Goal: Communication & Community: Share content

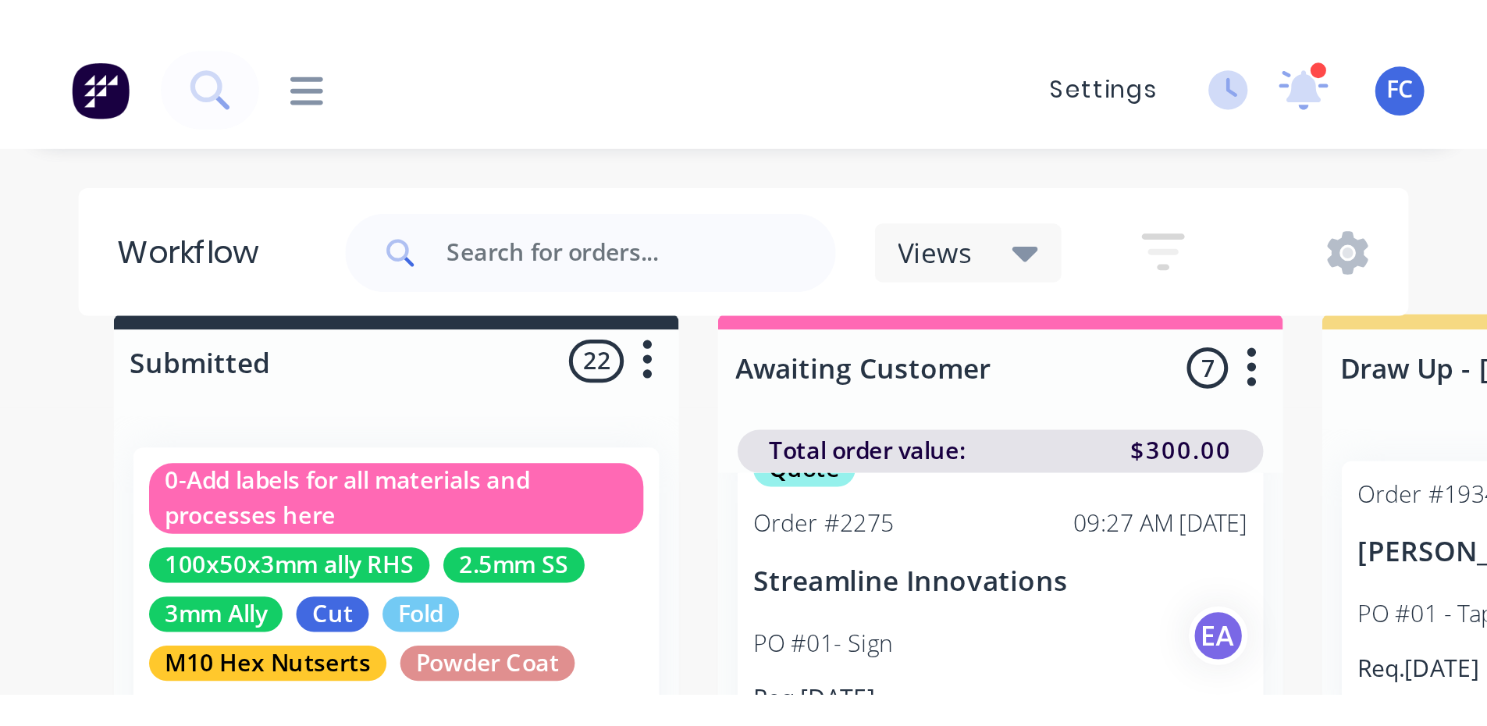
scroll to position [380, 0]
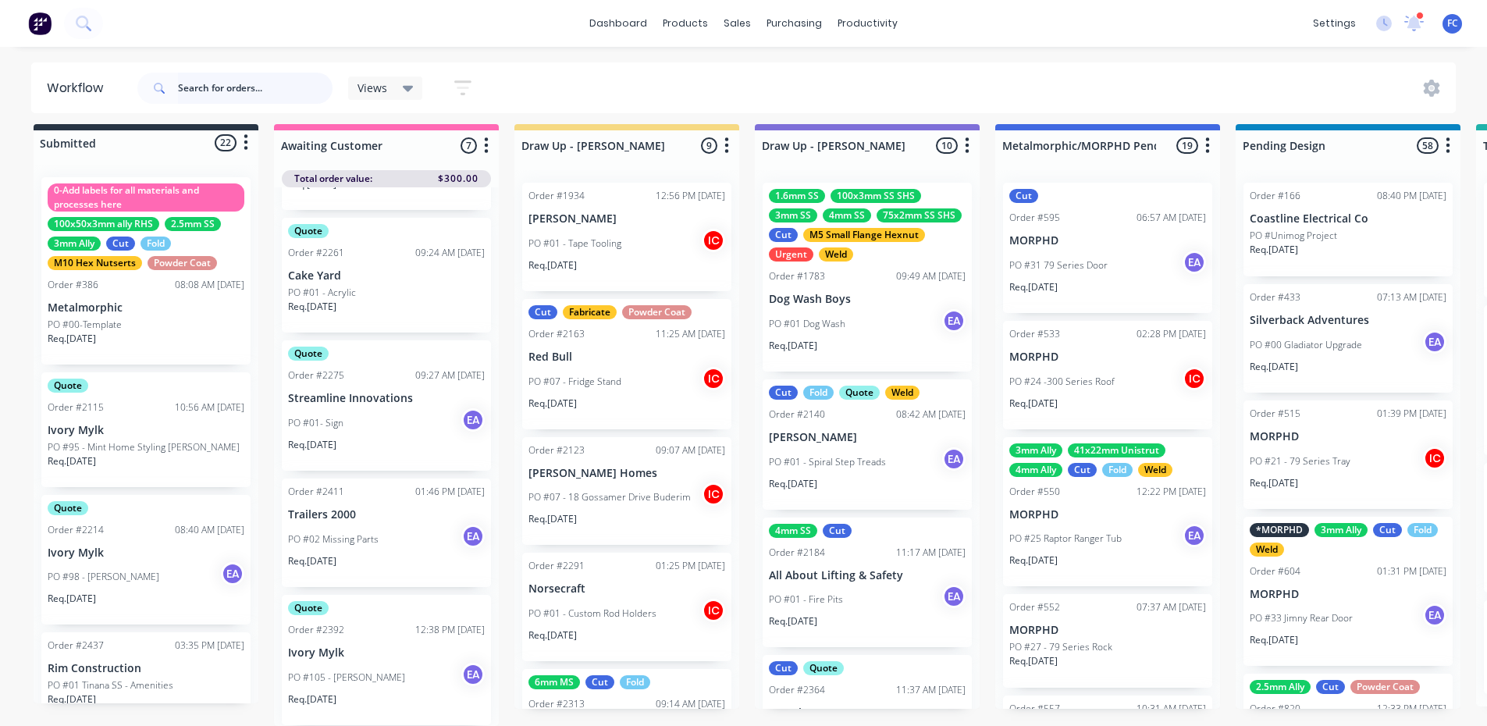
click at [238, 87] on input "text" at bounding box center [255, 88] width 155 height 31
type input "precision"
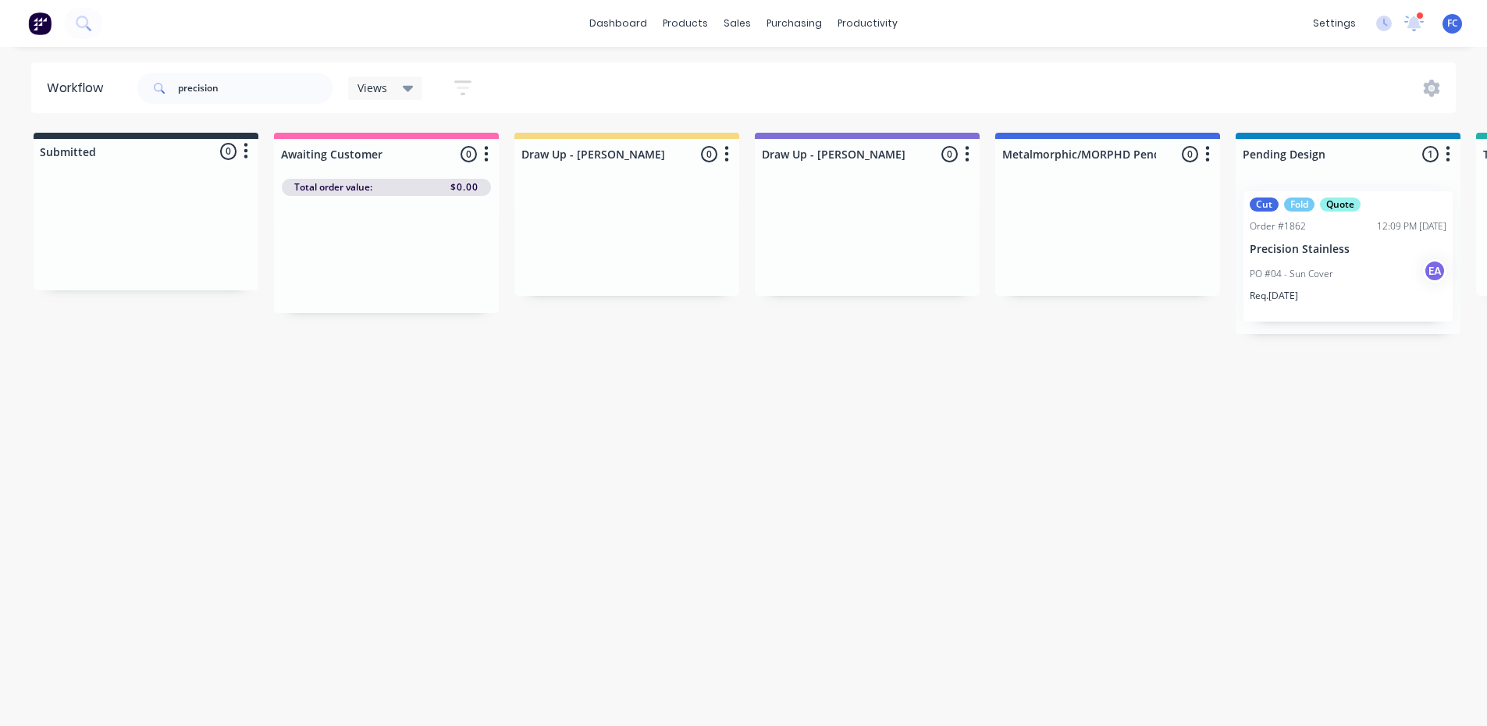
drag, startPoint x: 289, startPoint y: 726, endPoint x: 321, endPoint y: 735, distance: 33.1
click at [321, 569] on html "dashboard products sales purchasing productivity dashboard products Product Cat…" at bounding box center [743, 316] width 1487 height 632
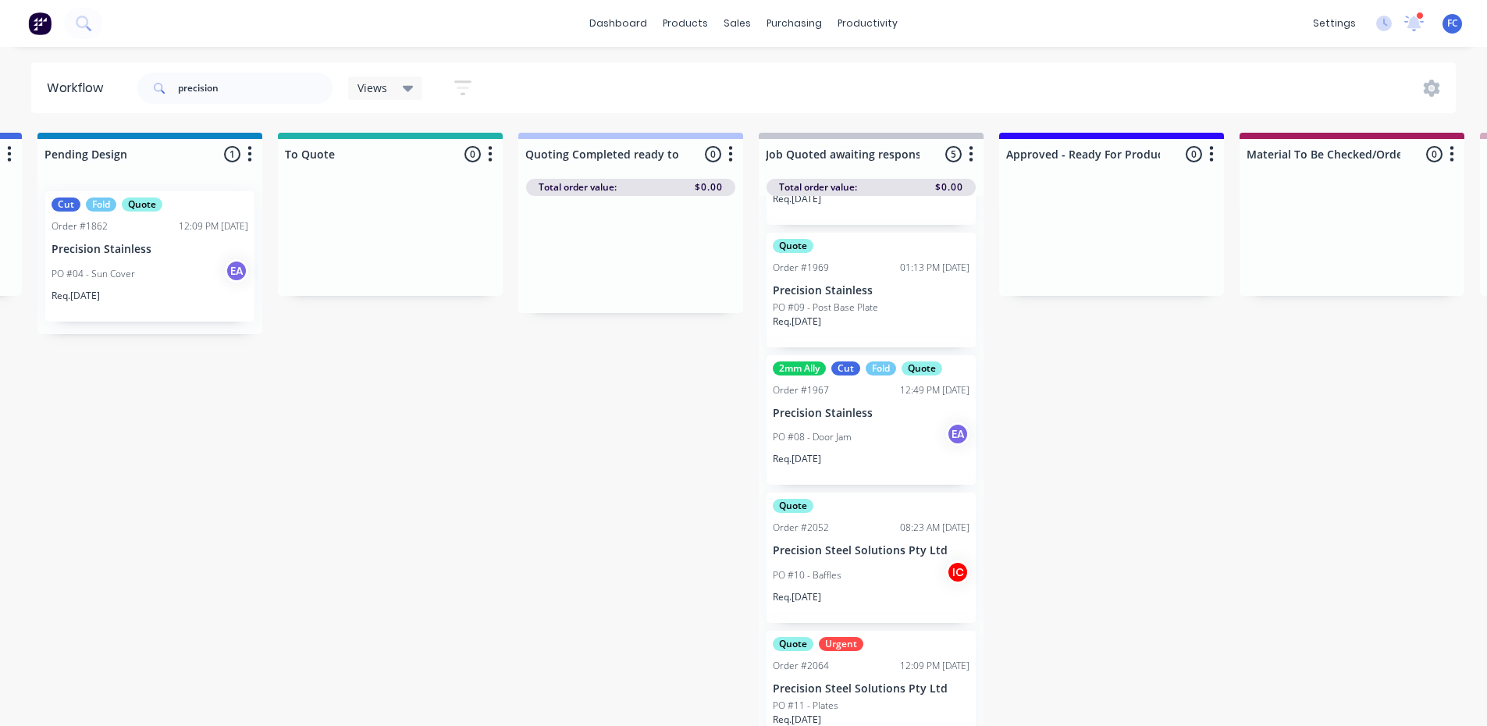
scroll to position [126, 0]
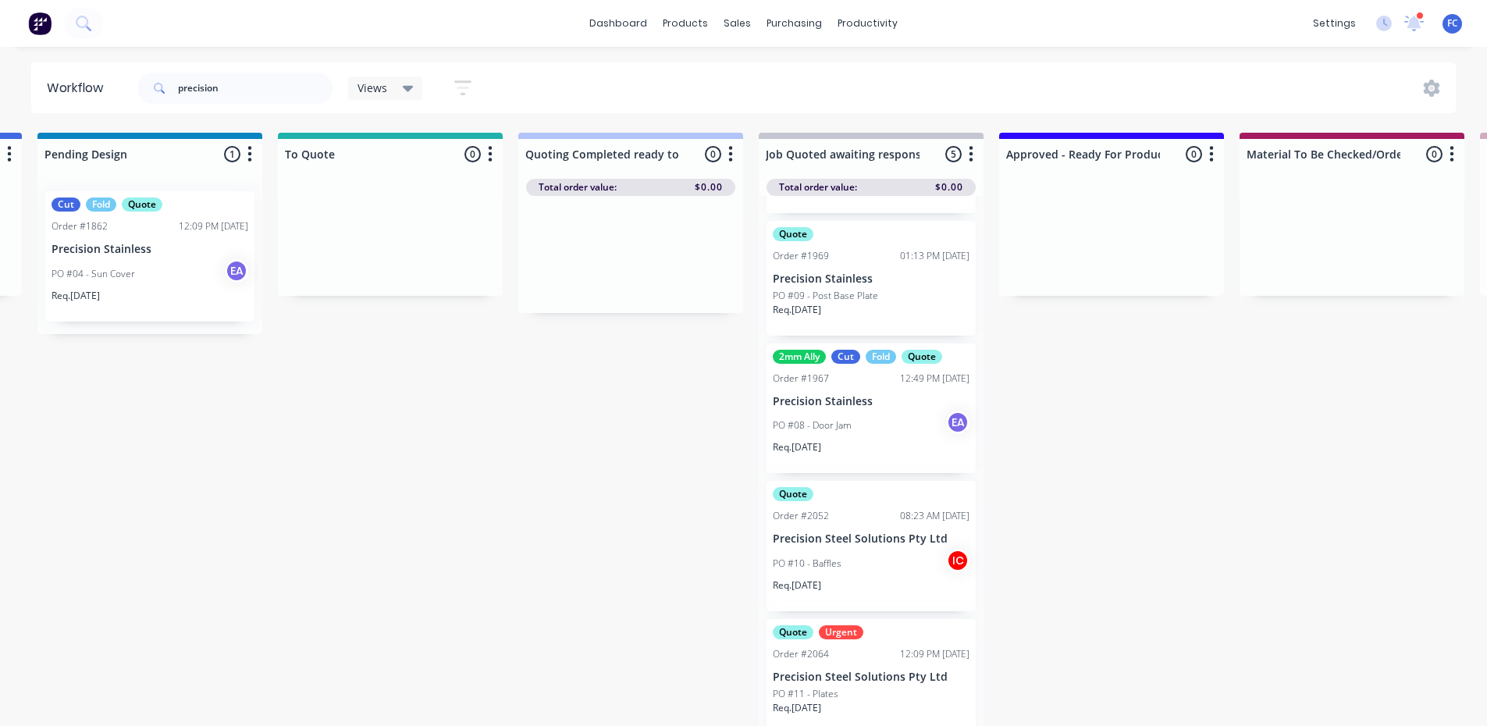
click at [827, 558] on p "PO #10 - Baffles" at bounding box center [807, 564] width 69 height 14
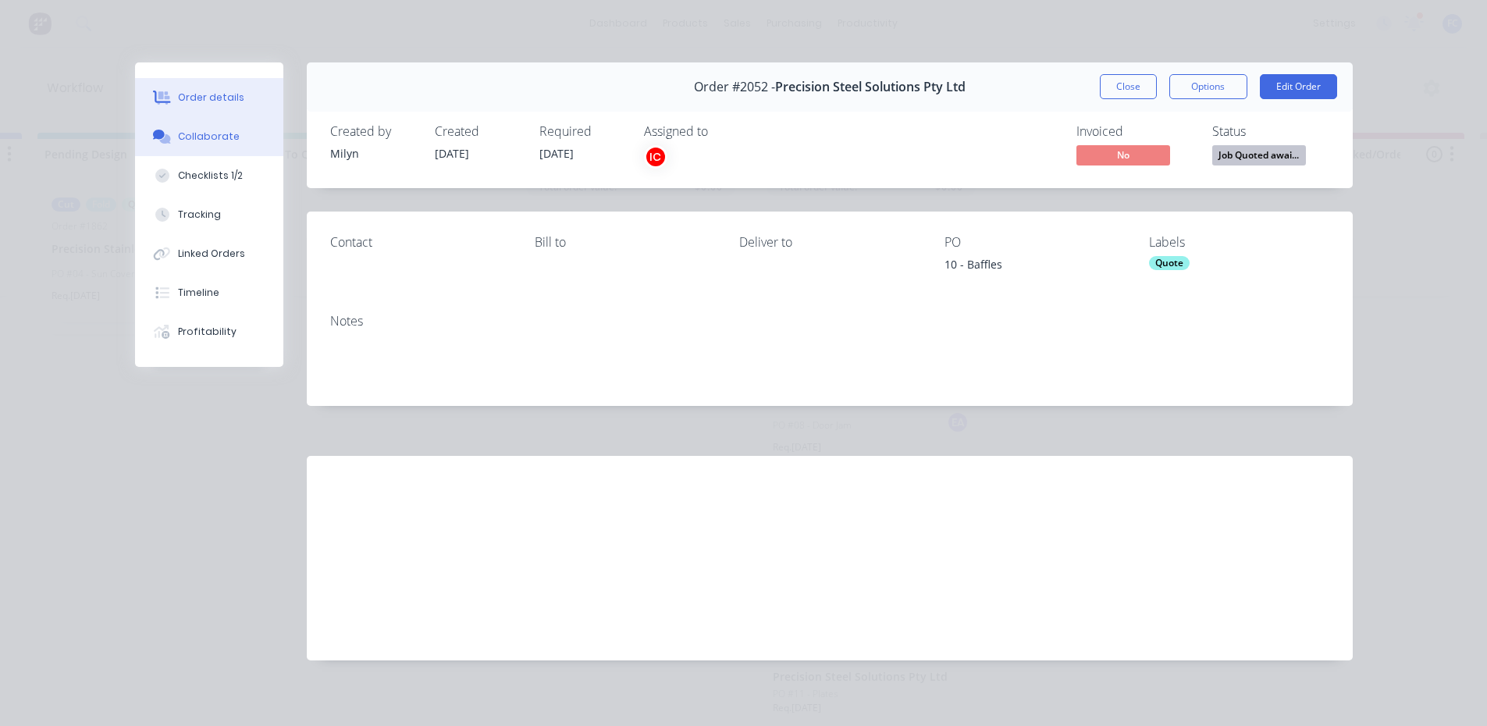
click at [201, 130] on div "Collaborate" at bounding box center [209, 137] width 62 height 14
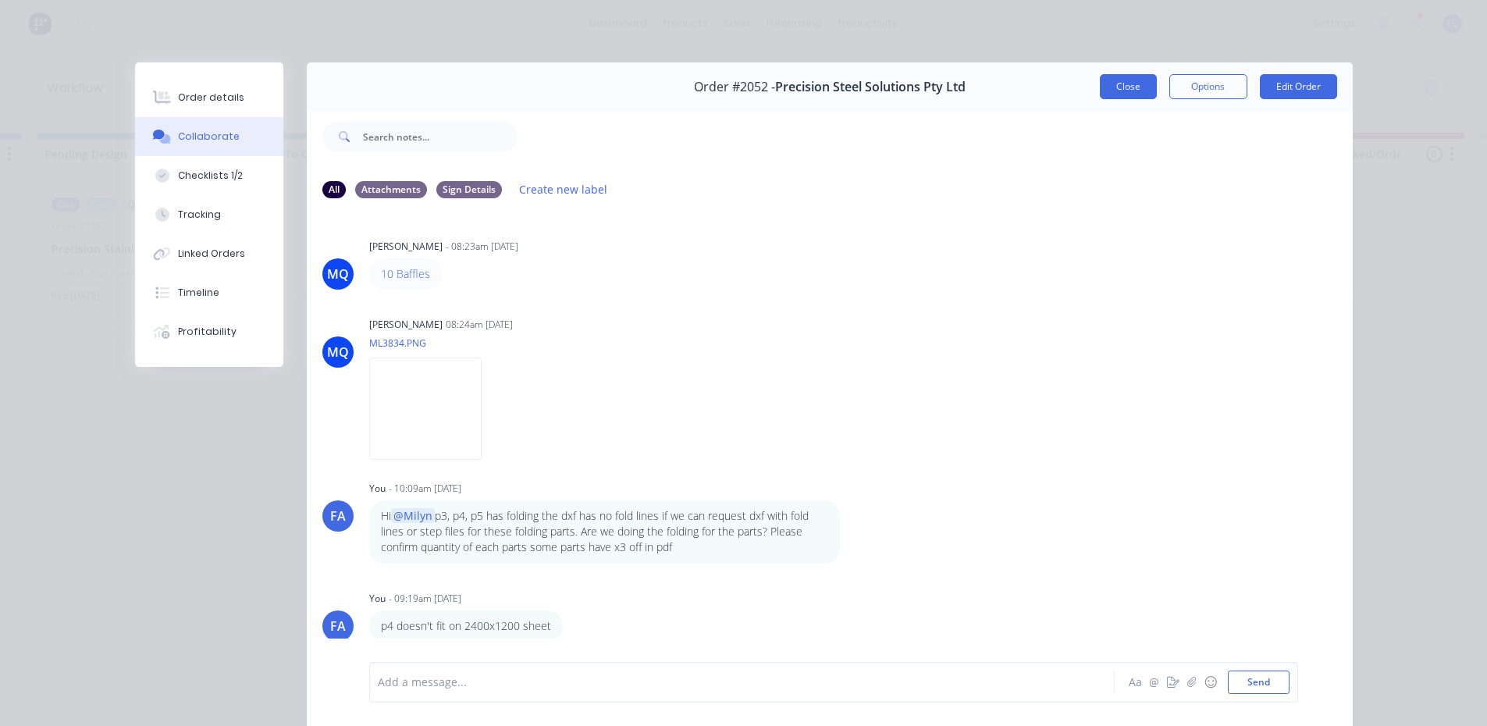
click at [1113, 84] on button "Close" at bounding box center [1128, 86] width 57 height 25
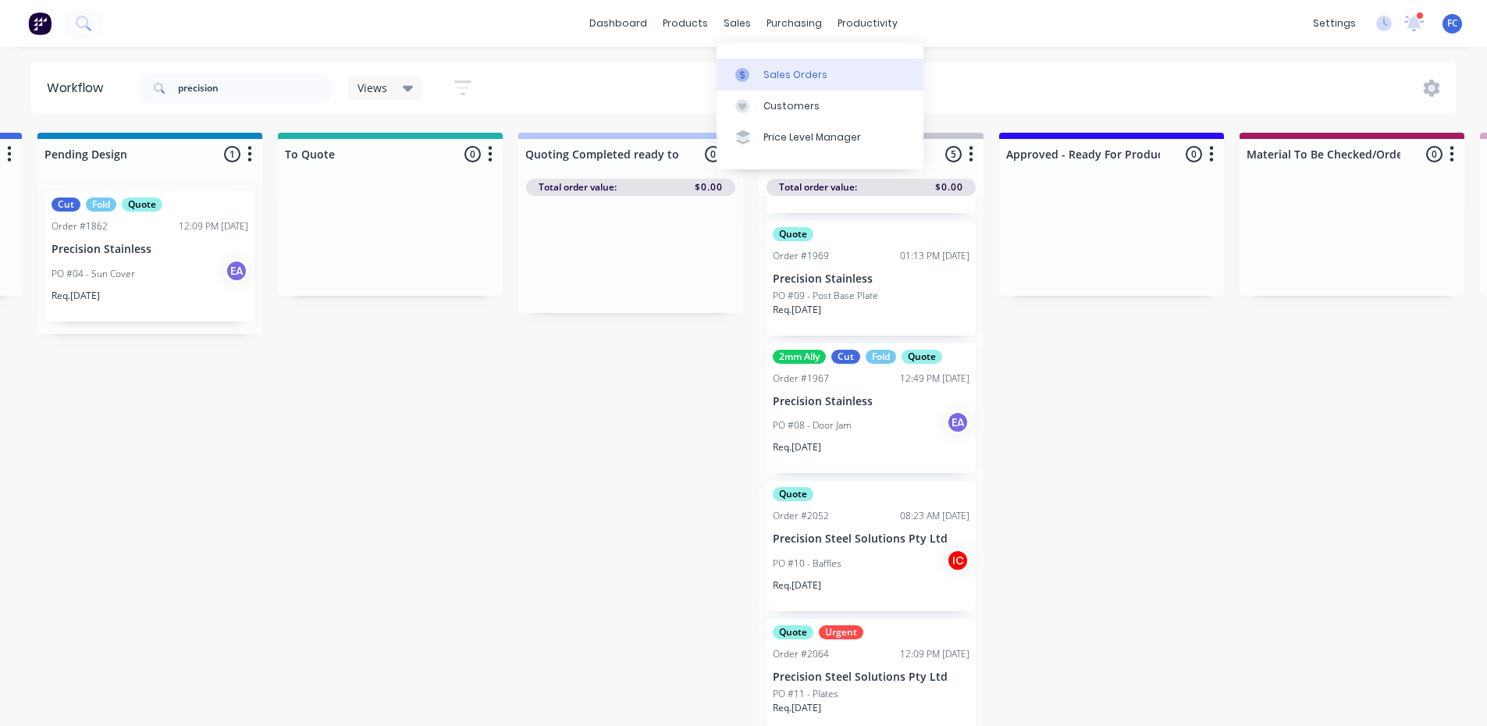
click at [764, 69] on div "Sales Orders" at bounding box center [796, 75] width 64 height 14
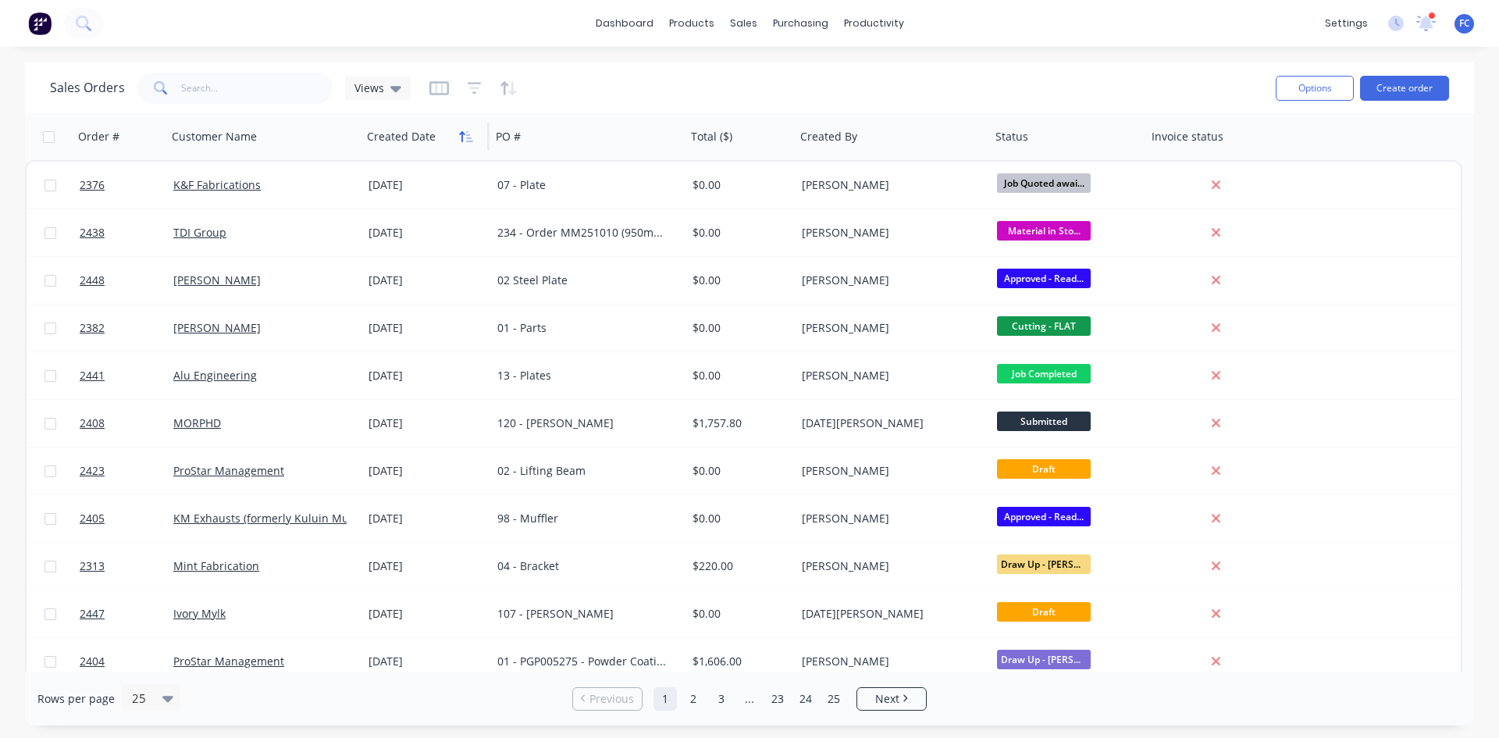
click at [467, 130] on icon "button" at bounding box center [466, 136] width 14 height 12
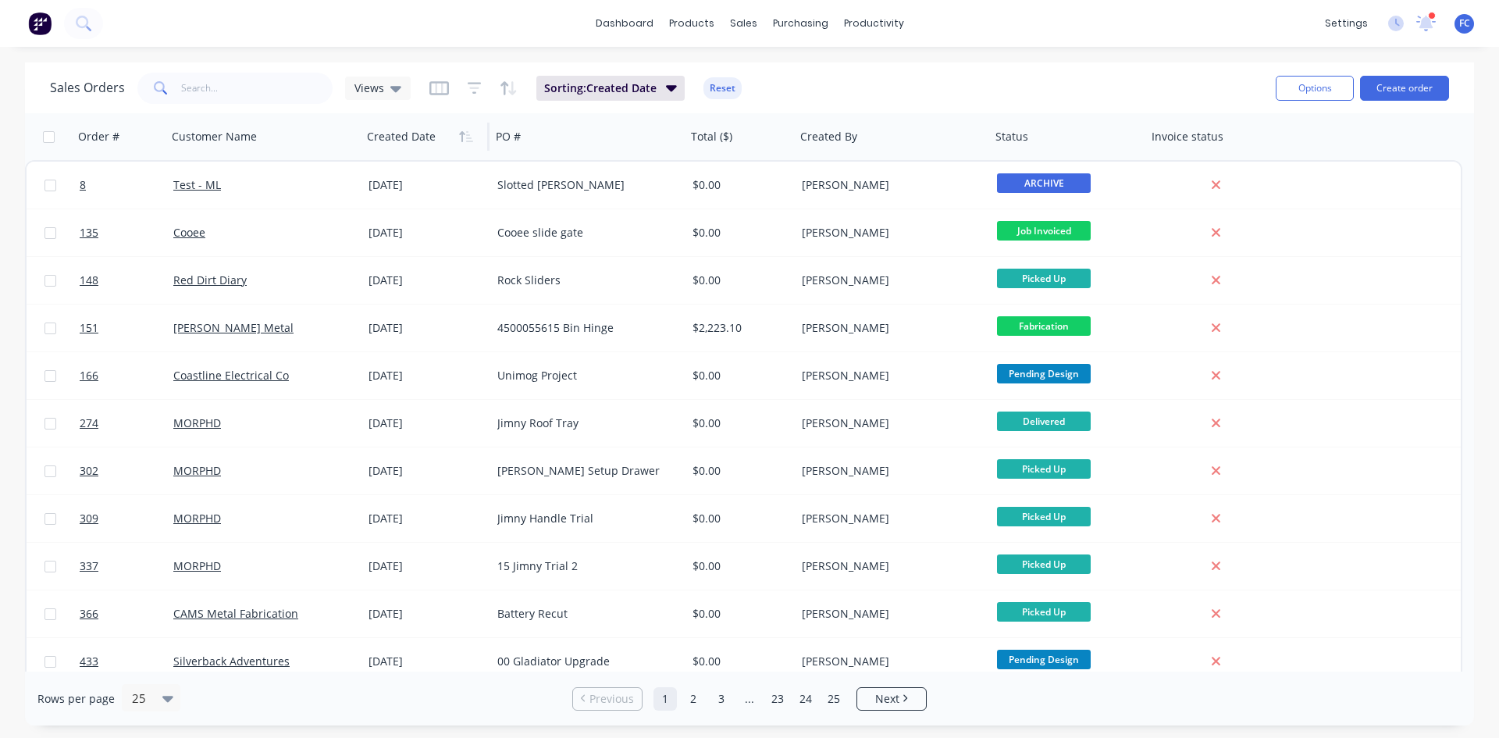
click at [467, 130] on icon "button" at bounding box center [466, 136] width 14 height 12
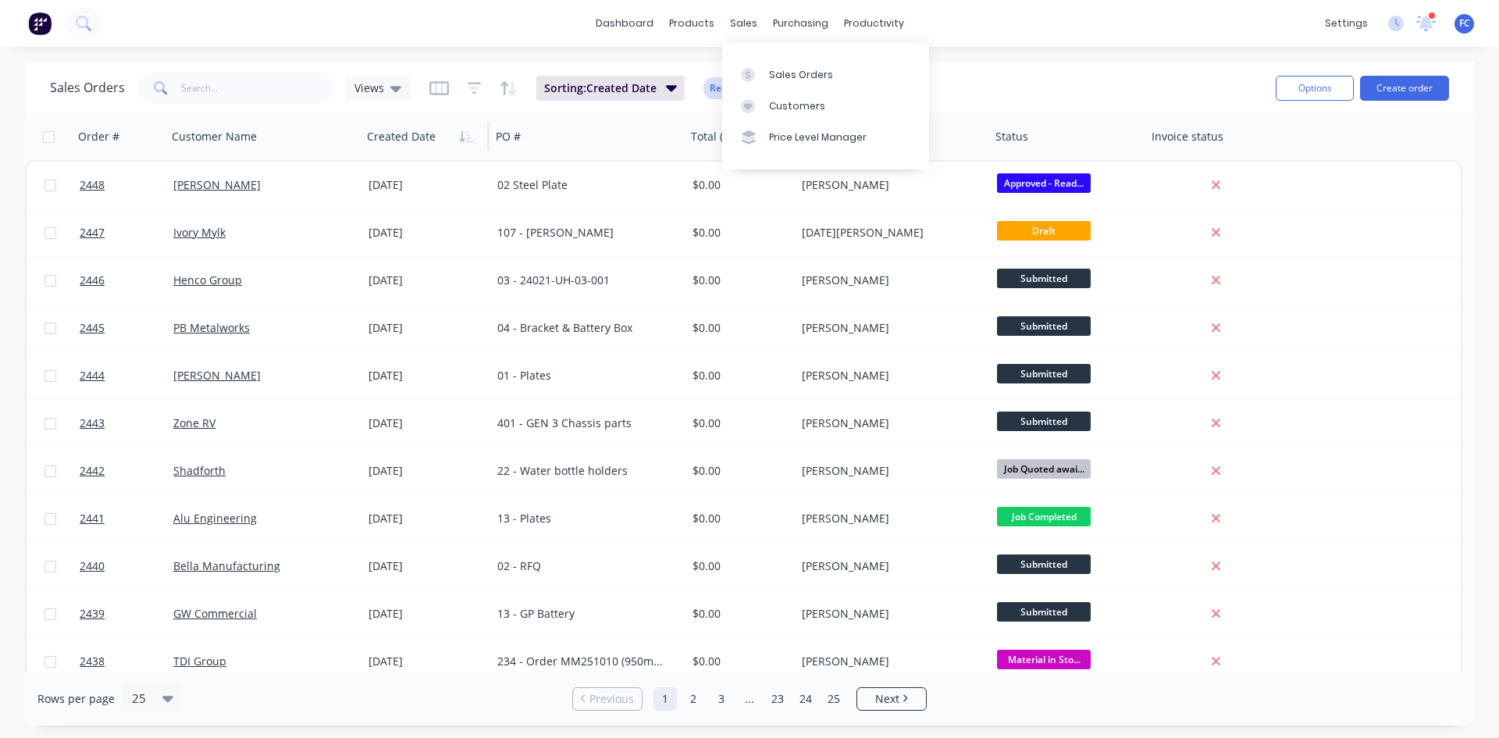
drag, startPoint x: 778, startPoint y: 69, endPoint x: 713, endPoint y: 91, distance: 69.1
click at [778, 69] on div "Sales Orders" at bounding box center [801, 75] width 64 height 14
click at [242, 135] on div at bounding box center [258, 136] width 173 height 31
click at [238, 148] on div at bounding box center [258, 136] width 173 height 31
click at [247, 89] on input "text" at bounding box center [257, 88] width 152 height 31
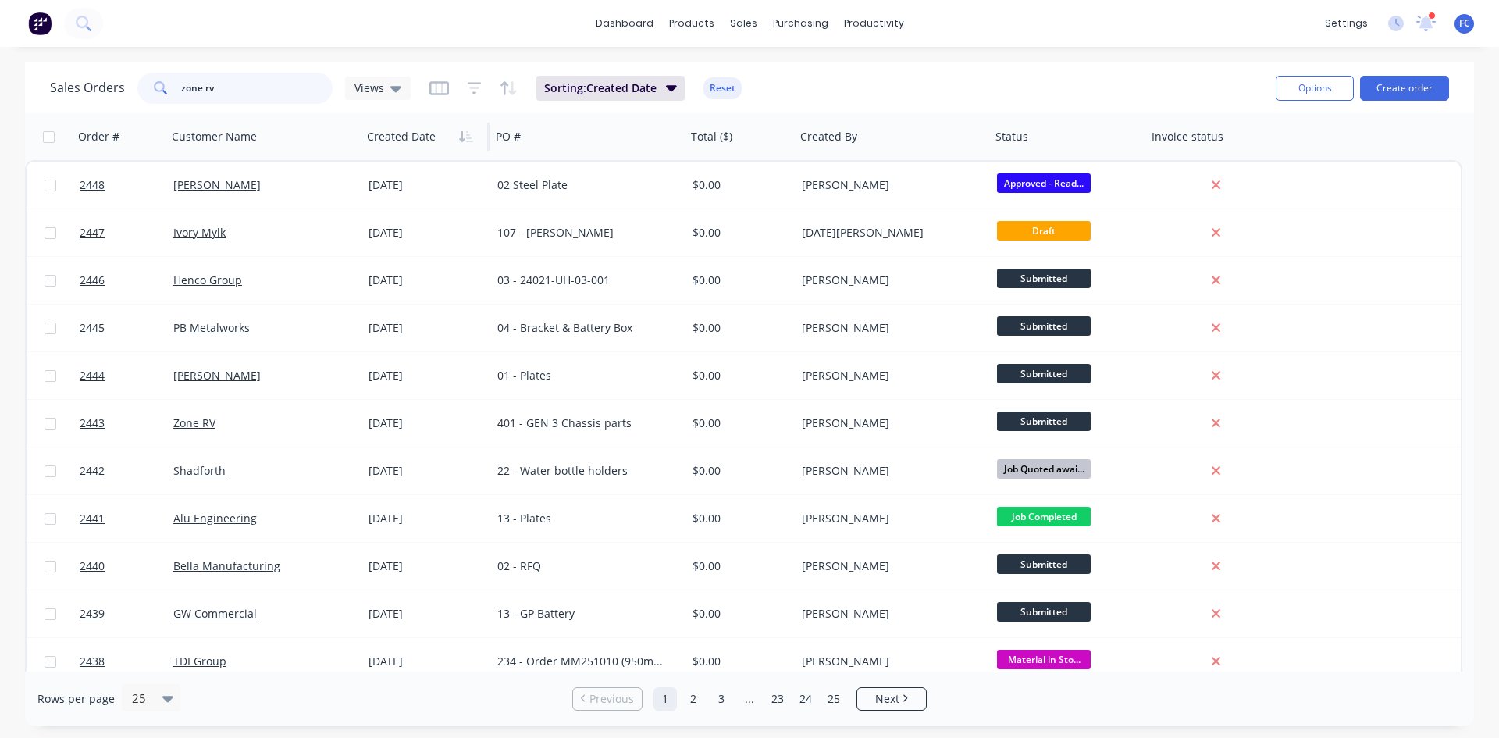
type input "zone rv"
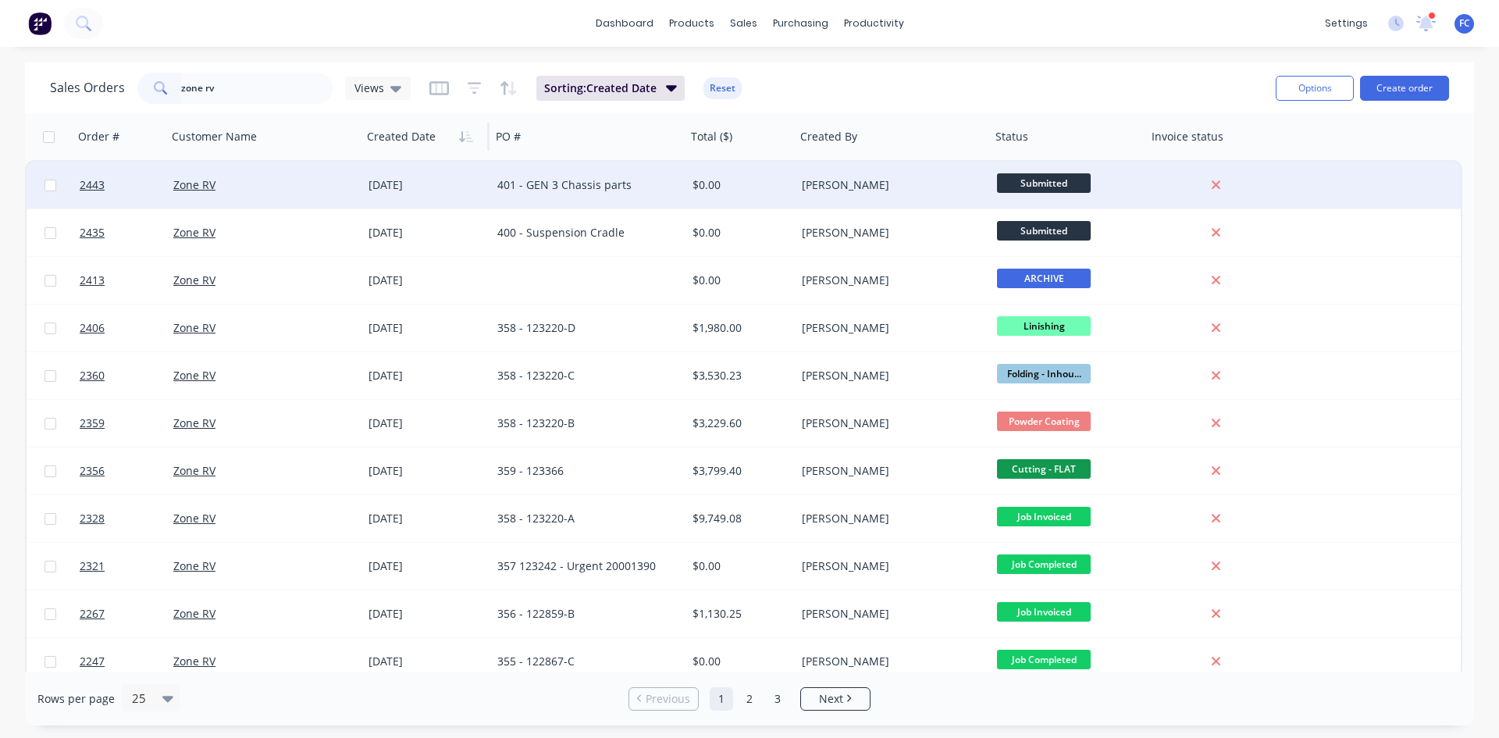
click at [258, 183] on div "Zone RV" at bounding box center [259, 185] width 173 height 16
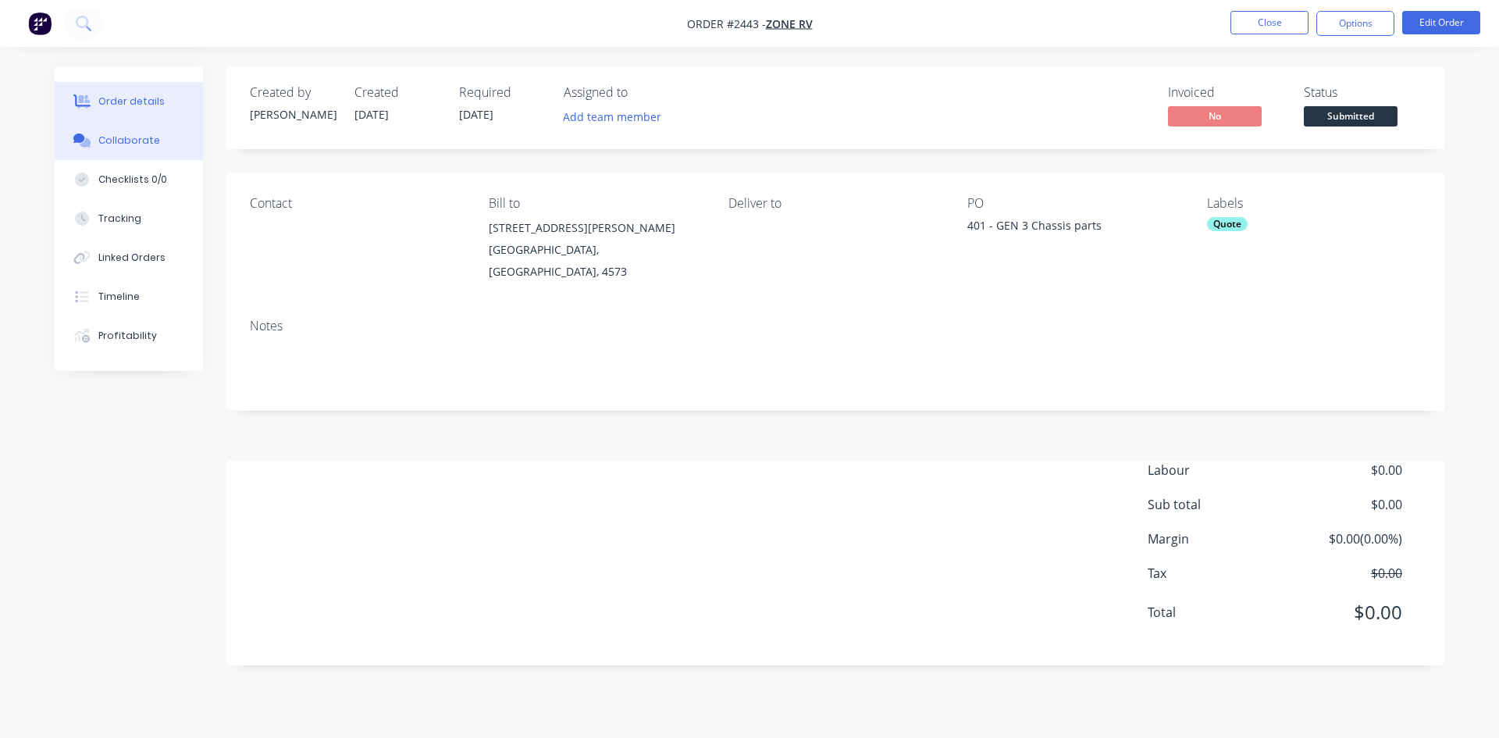
click at [130, 136] on div "Collaborate" at bounding box center [129, 141] width 62 height 14
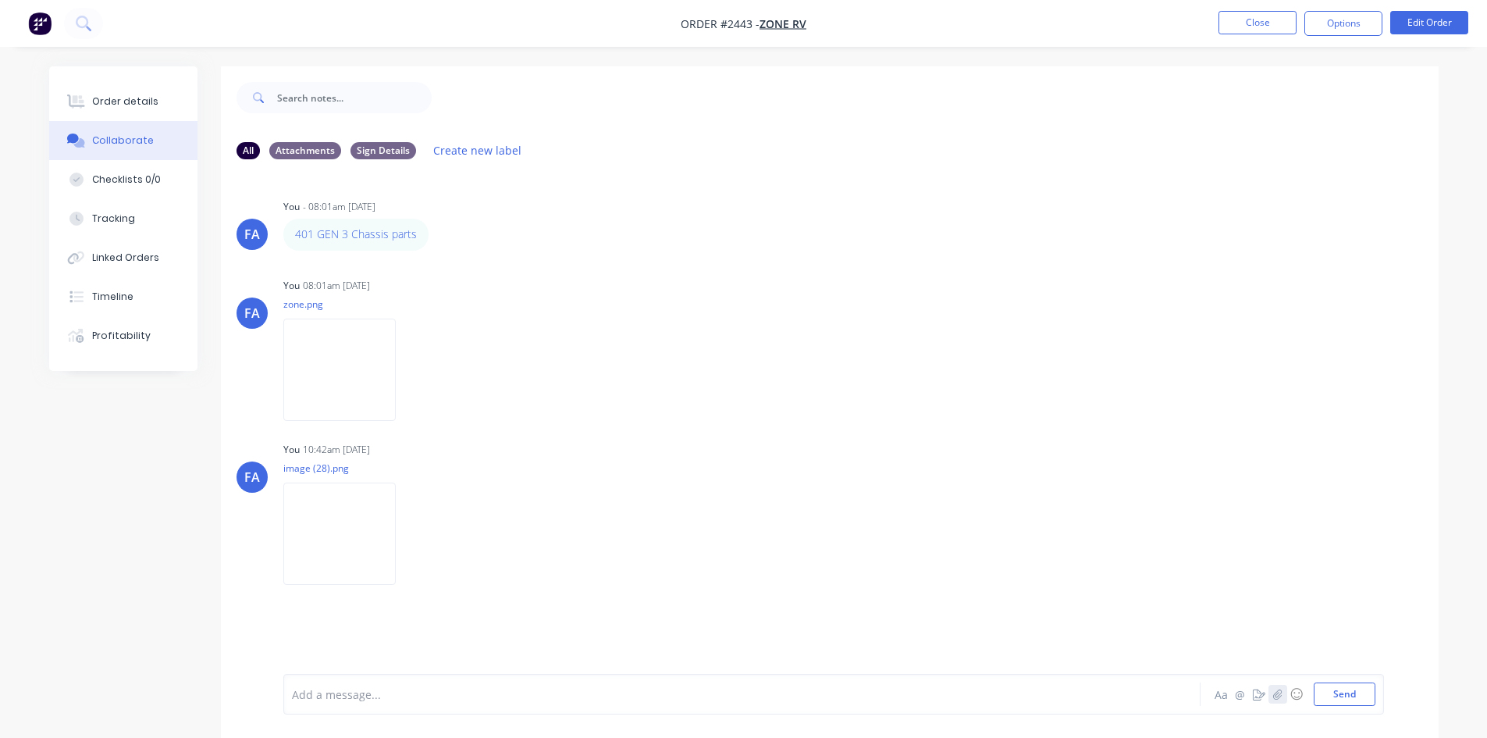
click at [1198, 569] on button "button" at bounding box center [1278, 694] width 19 height 19
click at [1198, 569] on button "Send" at bounding box center [1345, 693] width 62 height 23
